Goal: Information Seeking & Learning: Learn about a topic

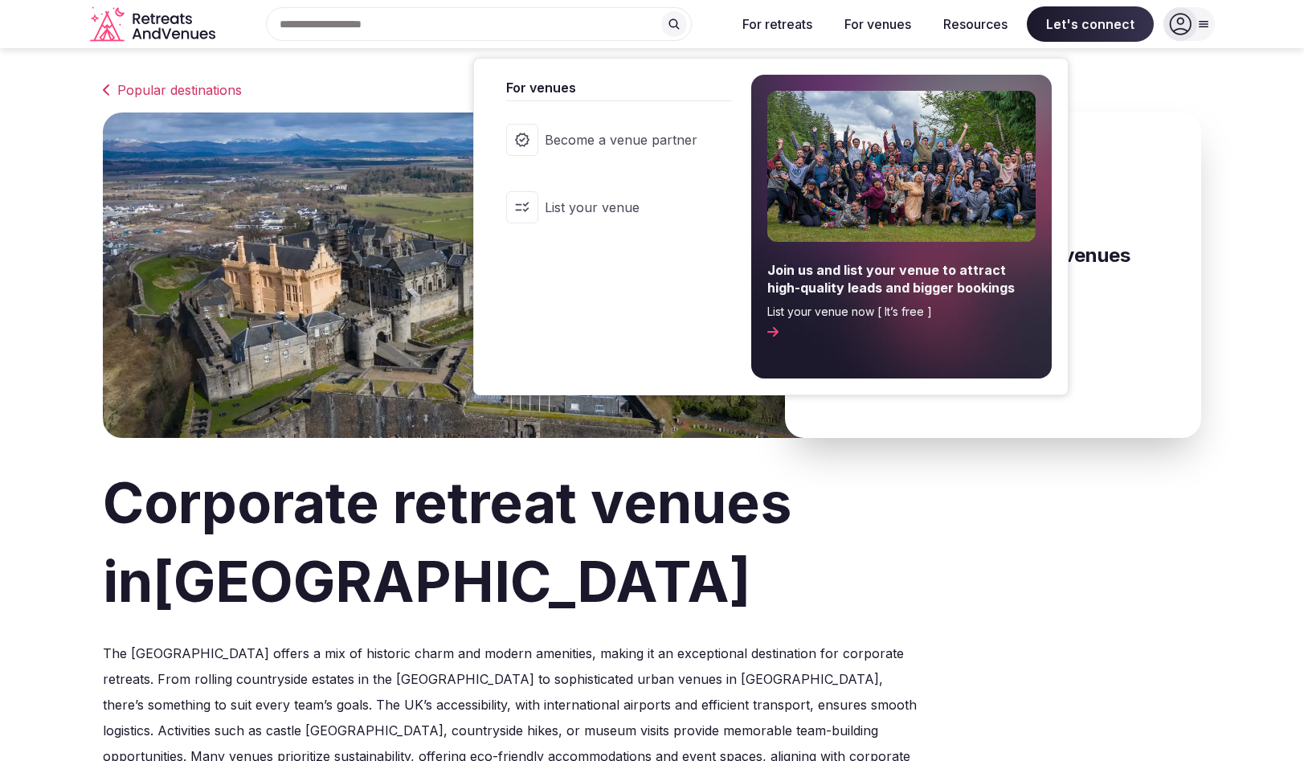
click at [924, 16] on button "For venues" at bounding box center [878, 23] width 92 height 35
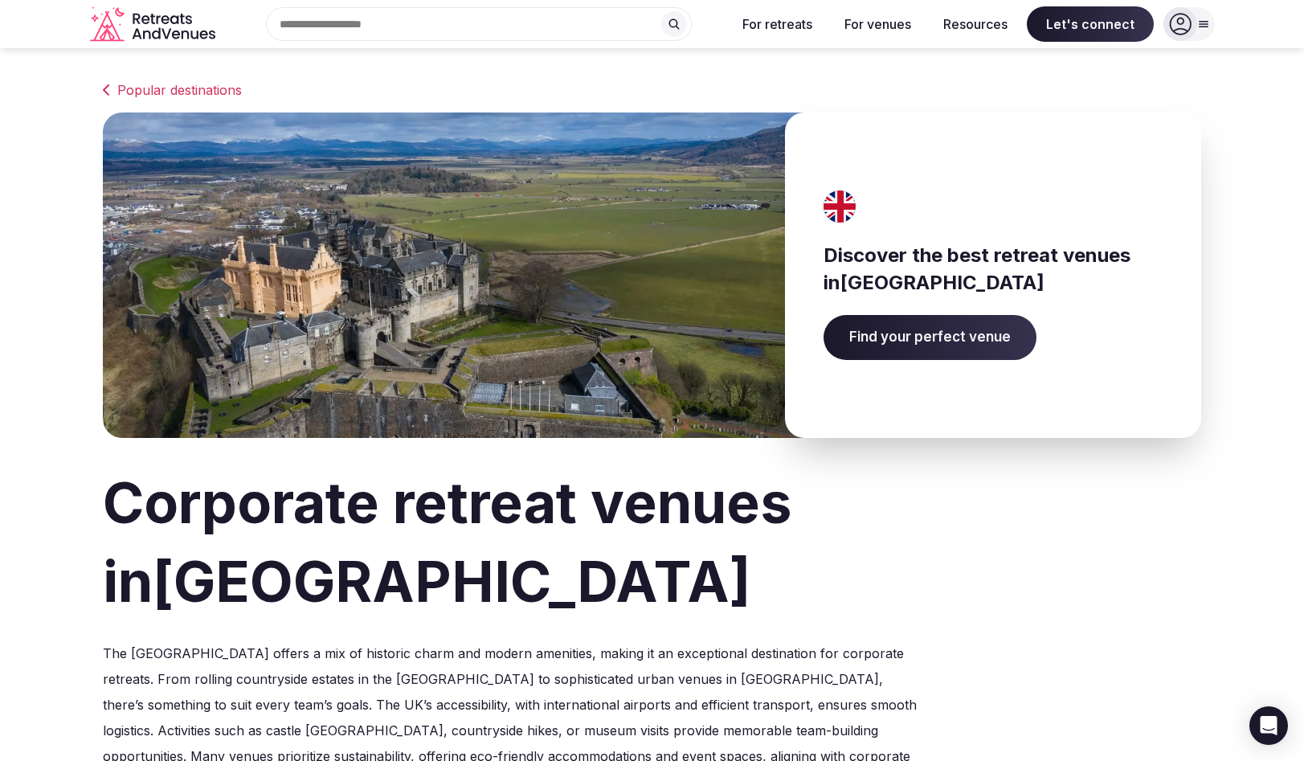
click at [478, 14] on input "text" at bounding box center [479, 24] width 426 height 34
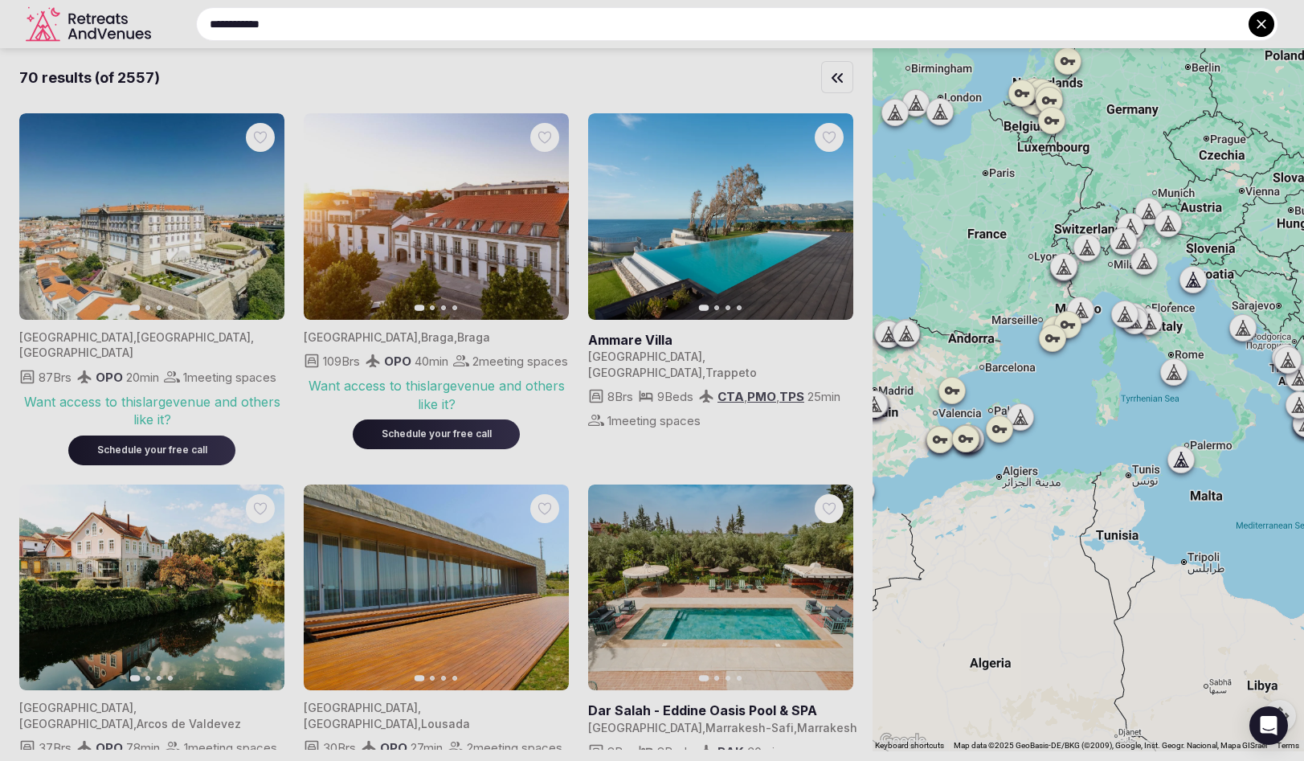
type input "**********"
drag, startPoint x: 955, startPoint y: 142, endPoint x: 1007, endPoint y: 329, distance: 194.4
click at [1007, 329] on div at bounding box center [652, 380] width 1304 height 761
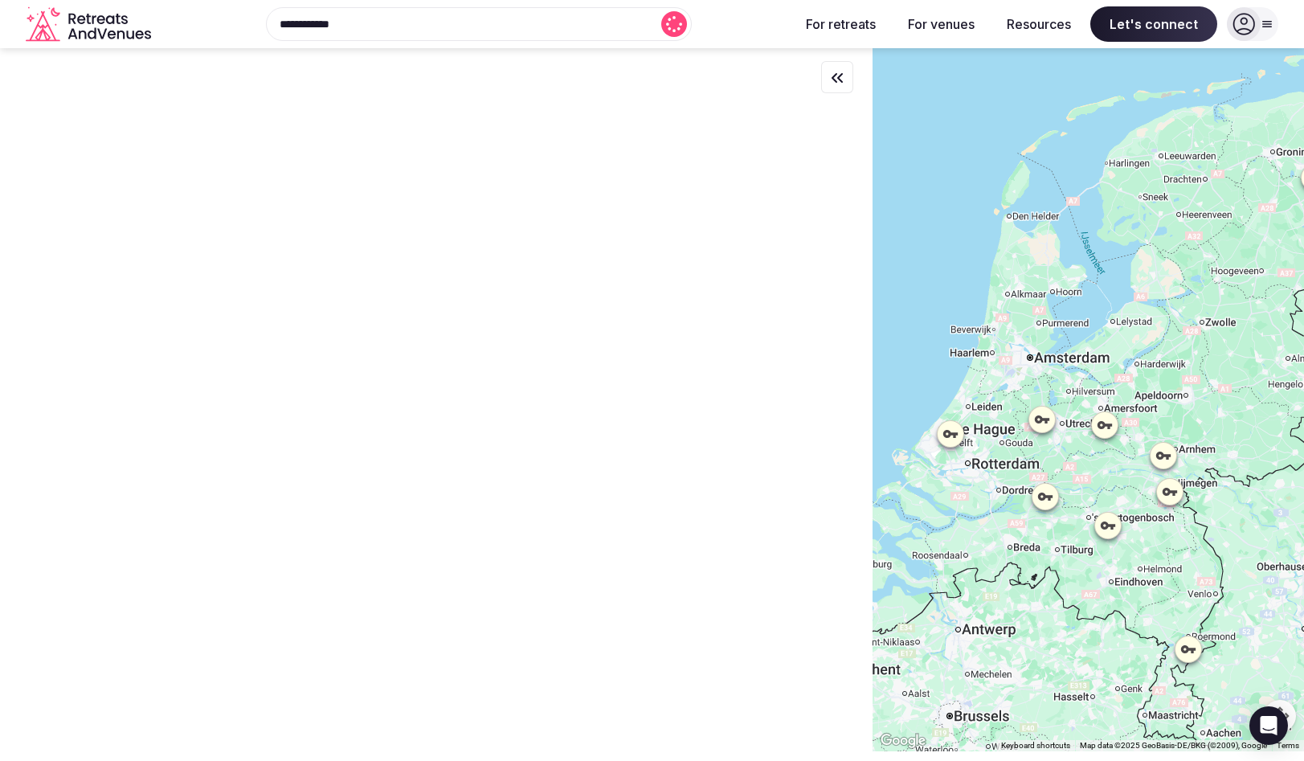
drag, startPoint x: 930, startPoint y: 79, endPoint x: 978, endPoint y: 461, distance: 385.6
click at [978, 461] on div at bounding box center [1089, 399] width 432 height 703
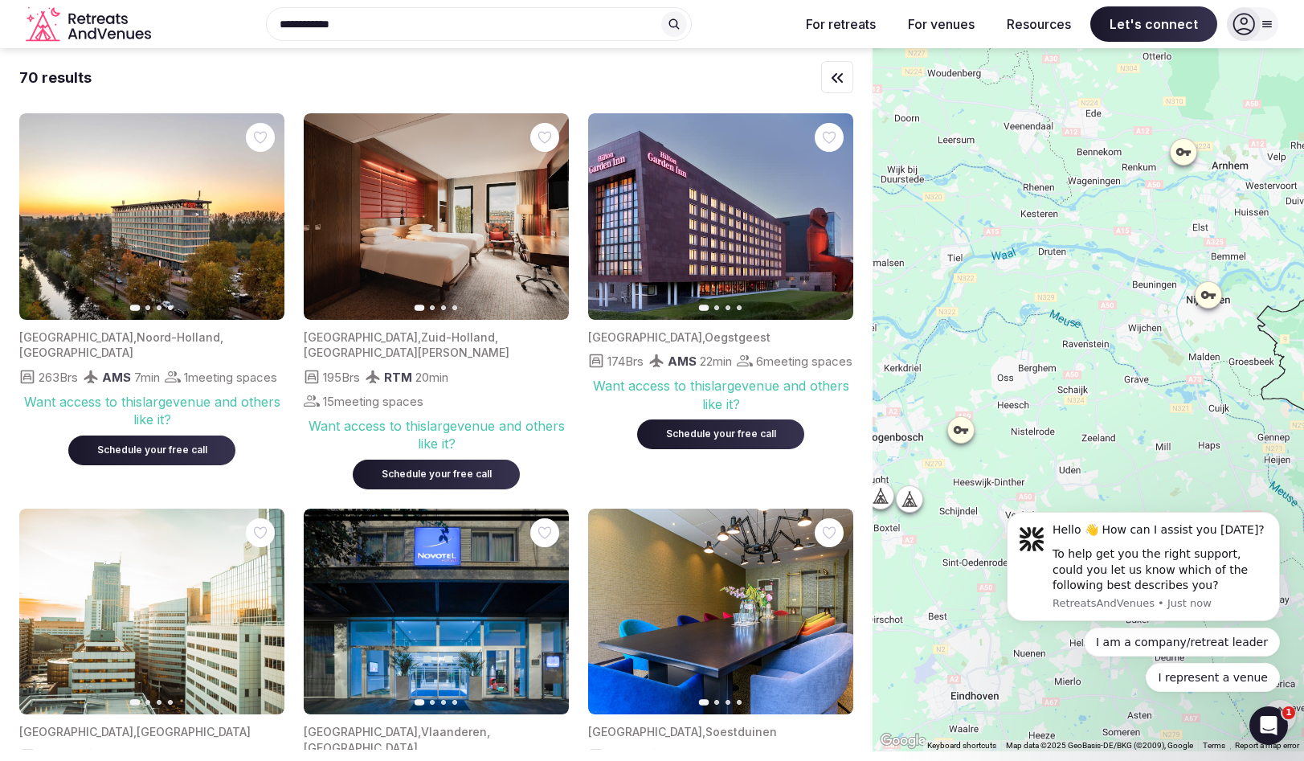
click at [952, 424] on icon at bounding box center [960, 429] width 16 height 16
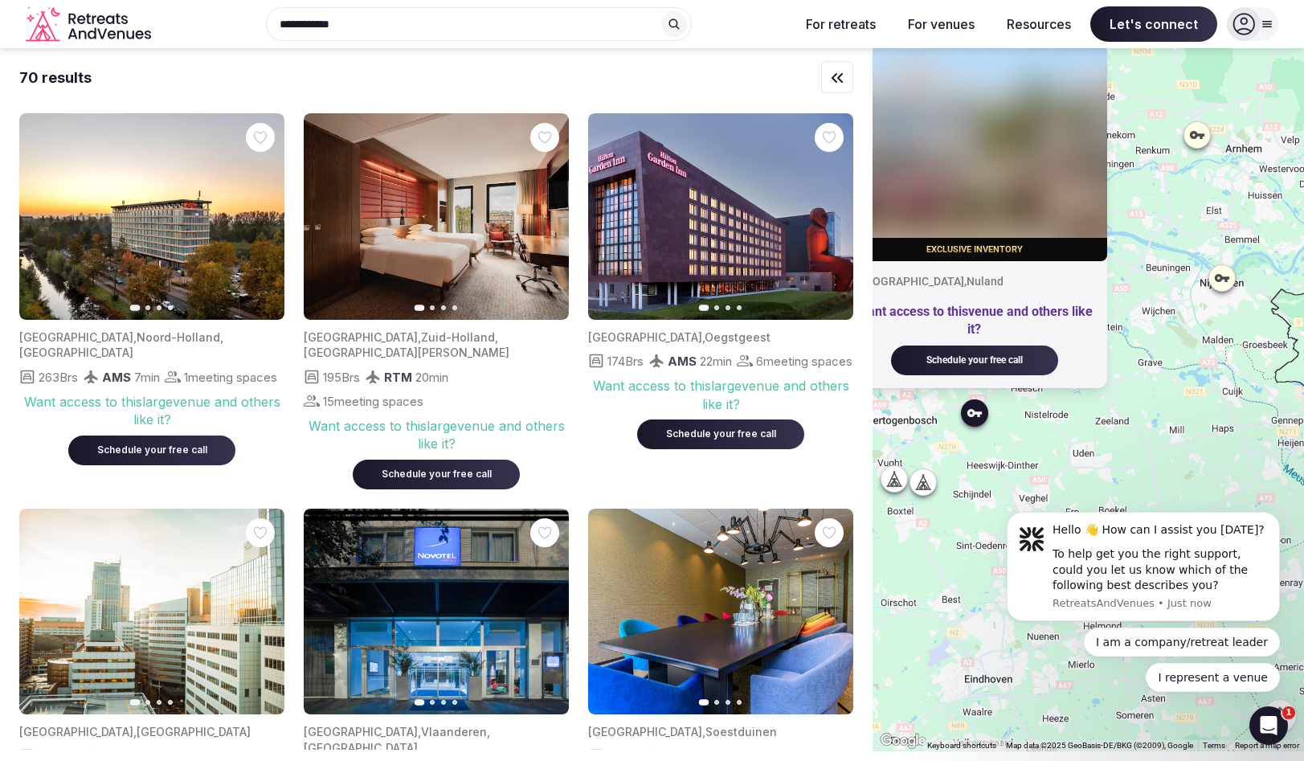
drag, startPoint x: 1033, startPoint y: 419, endPoint x: 1091, endPoint y: 350, distance: 89.5
click at [1093, 350] on div "Exclusive inventory [GEOGRAPHIC_DATA] , [GEOGRAPHIC_DATA] Want access to this v…" at bounding box center [1089, 399] width 432 height 703
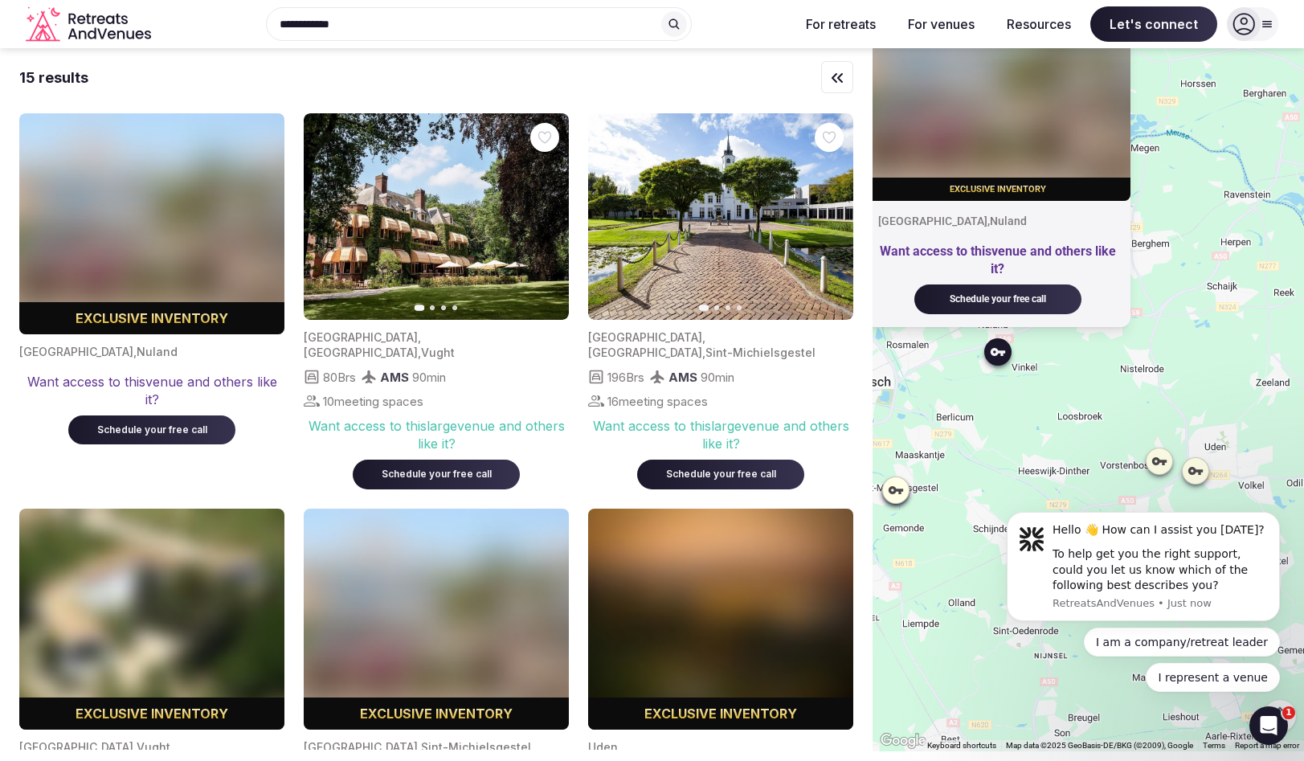
click at [1030, 429] on div "Exclusive inventory [GEOGRAPHIC_DATA] , [GEOGRAPHIC_DATA] Want access to this v…" at bounding box center [1089, 399] width 432 height 703
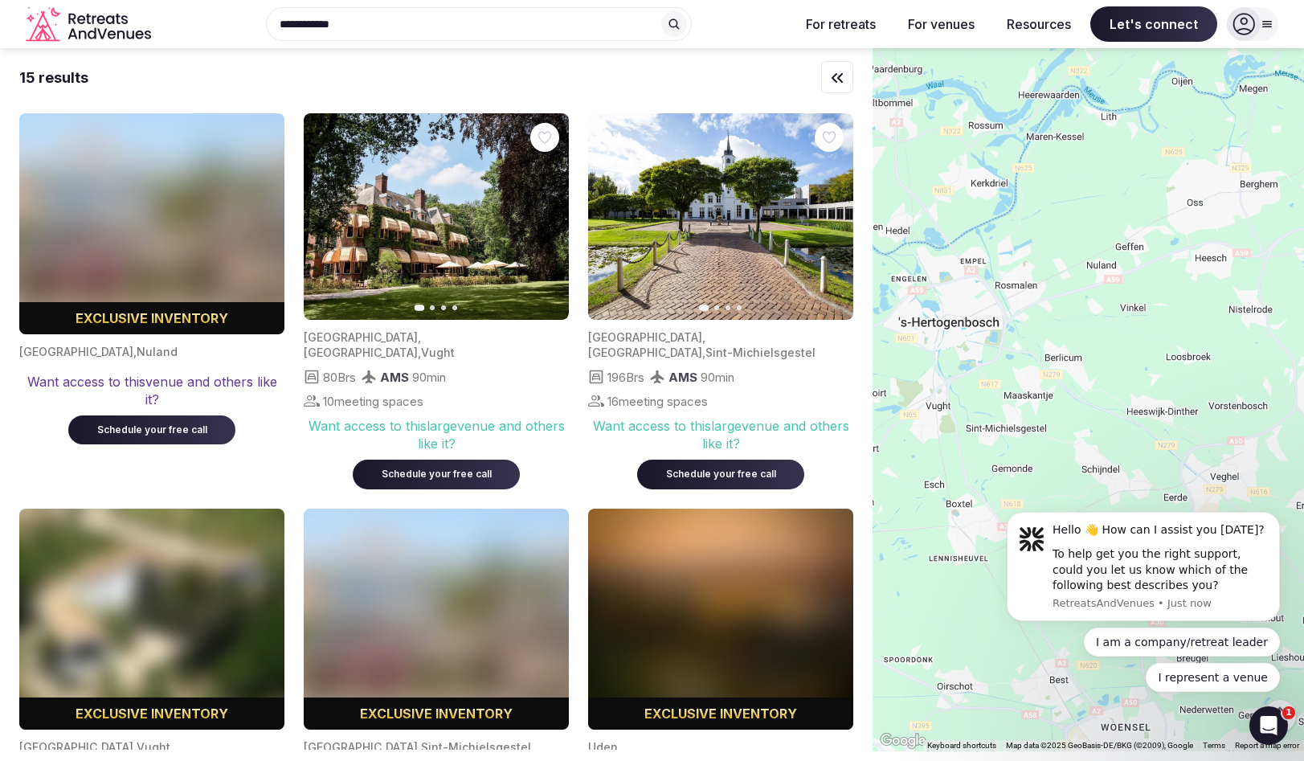
drag, startPoint x: 783, startPoint y: 418, endPoint x: 931, endPoint y: 331, distance: 171.5
click at [931, 331] on div at bounding box center [1089, 399] width 432 height 703
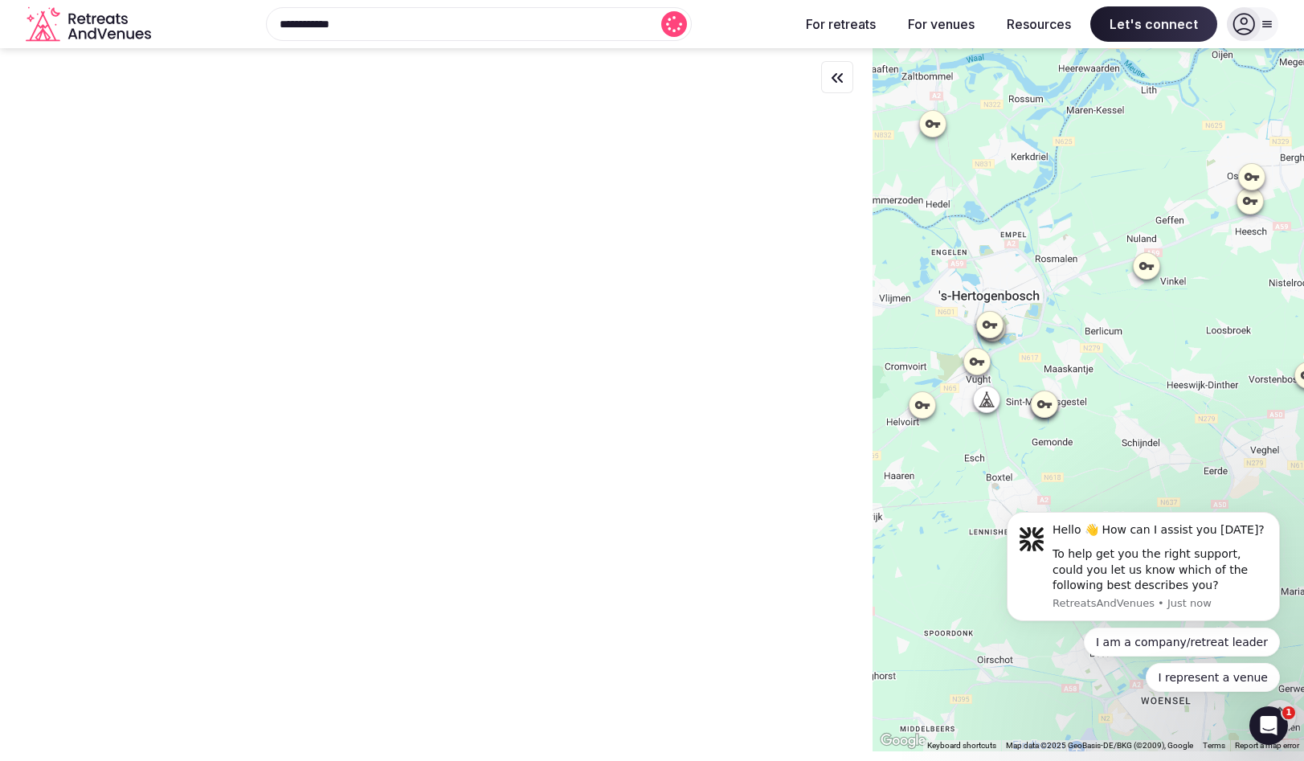
click at [964, 359] on div at bounding box center [977, 361] width 26 height 26
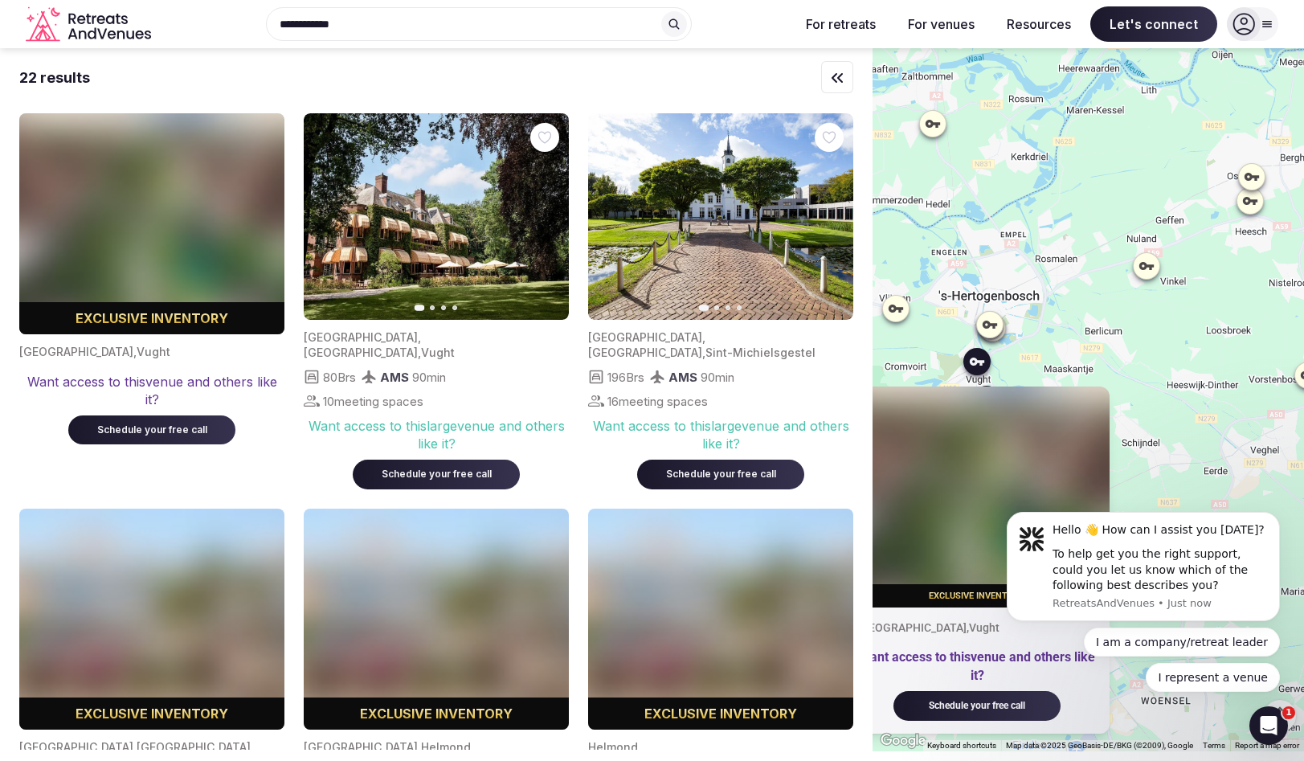
click at [317, 165] on img at bounding box center [436, 216] width 265 height 207
click at [371, 175] on img at bounding box center [436, 216] width 265 height 207
click at [540, 211] on icon "button" at bounding box center [546, 217] width 13 height 13
